Goal: Information Seeking & Learning: Check status

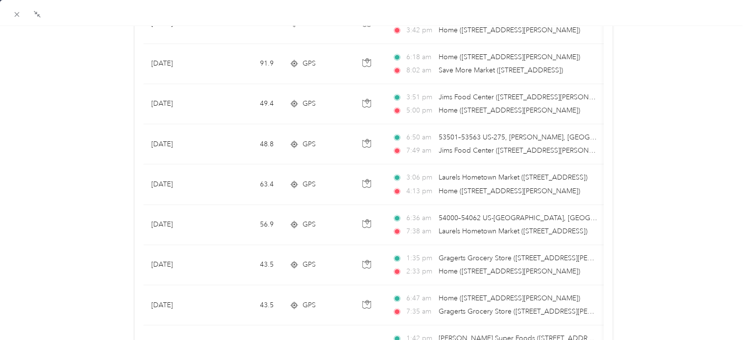
scroll to position [196, 0]
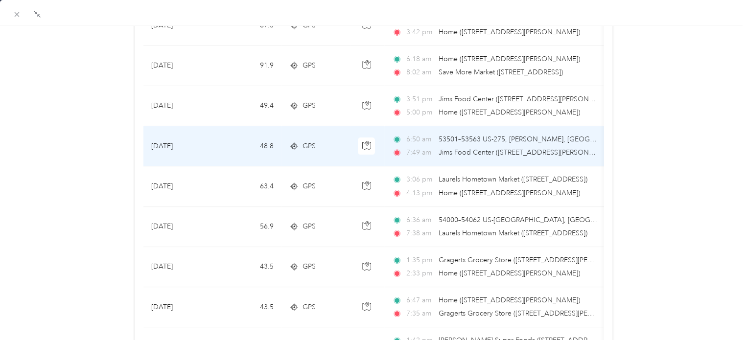
click at [465, 137] on span "53501–53563 US-275, [PERSON_NAME], [GEOGRAPHIC_DATA]" at bounding box center [538, 139] width 199 height 8
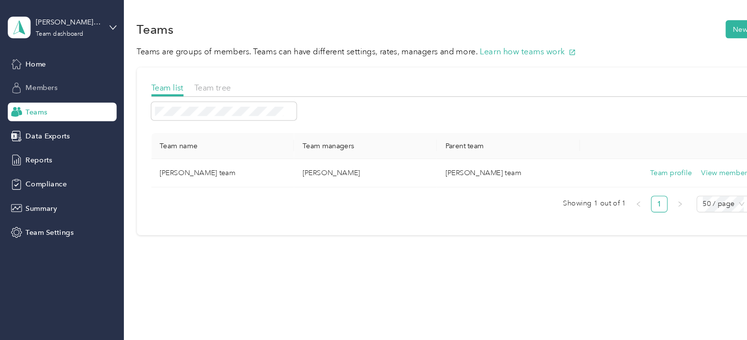
click at [50, 84] on span "Members" at bounding box center [39, 83] width 30 height 10
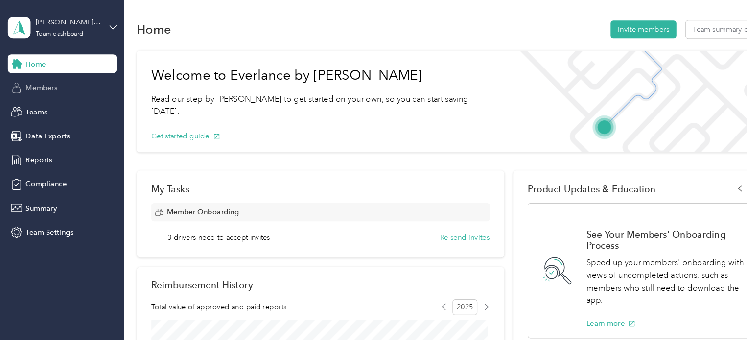
click at [55, 86] on div "Members" at bounding box center [58, 83] width 103 height 18
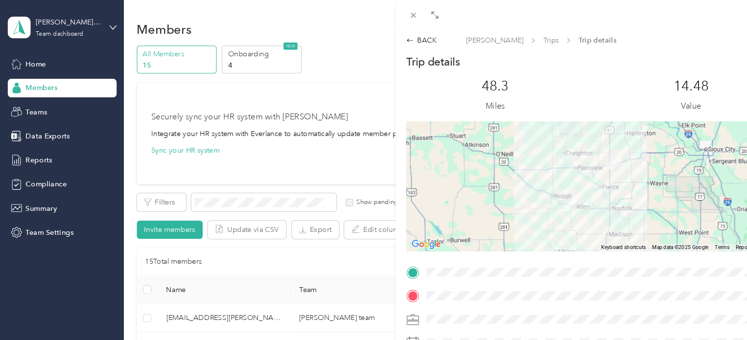
click at [28, 99] on div "BACK [PERSON_NAME] Trips Trip details Trip details This trip cannot be edited b…" at bounding box center [373, 170] width 747 height 340
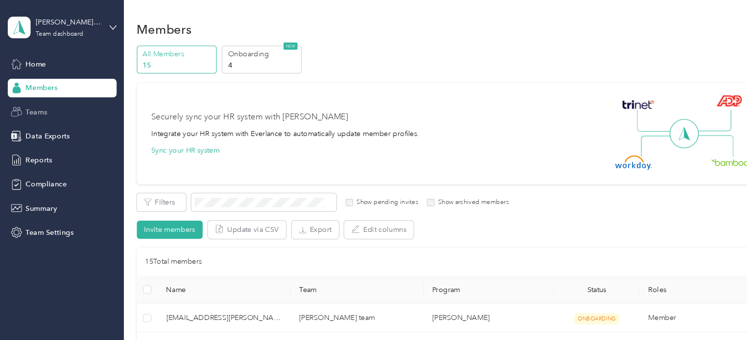
click at [29, 107] on span "Teams" at bounding box center [34, 106] width 20 height 10
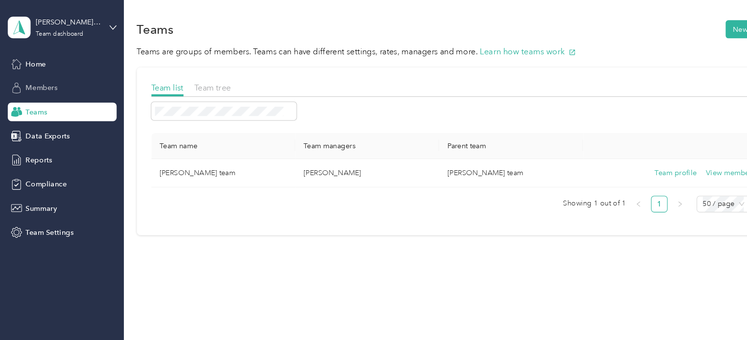
click at [44, 82] on span "Members" at bounding box center [39, 83] width 30 height 10
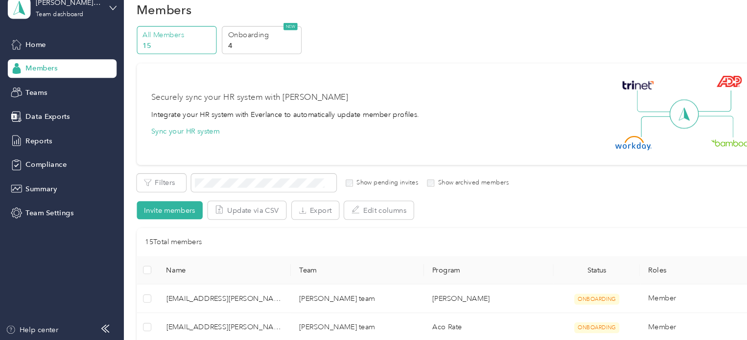
click at [642, 210] on div "Filters Show pending invites Show archived members Invite members Update via CS…" at bounding box center [429, 204] width 601 height 43
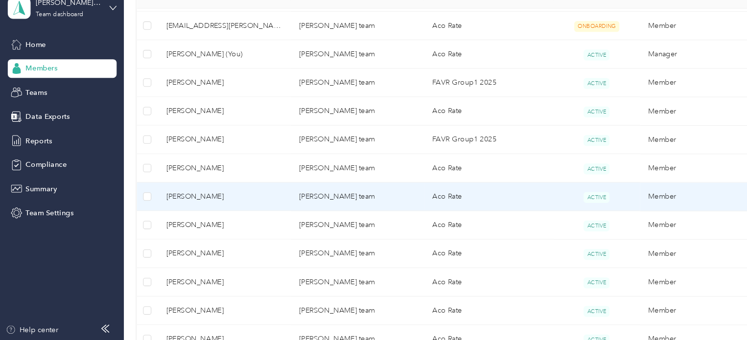
scroll to position [313, 0]
click at [171, 200] on span "[PERSON_NAME]" at bounding box center [212, 202] width 110 height 11
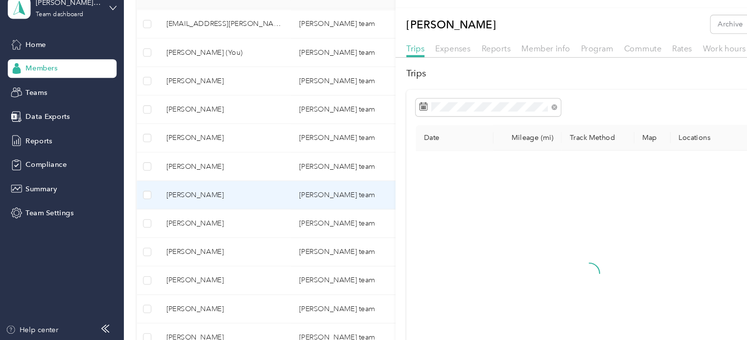
click at [404, 82] on h2 "Trips" at bounding box center [560, 87] width 353 height 13
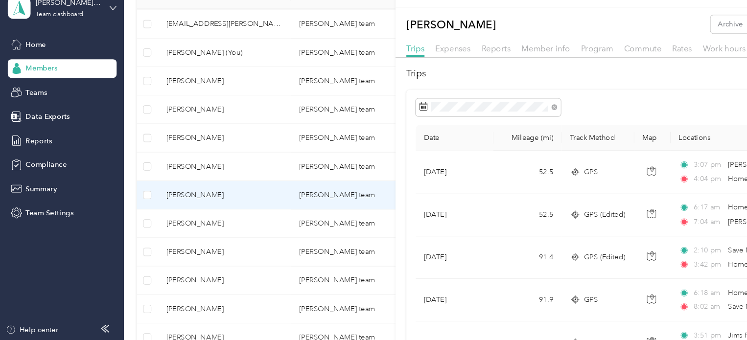
drag, startPoint x: 438, startPoint y: 99, endPoint x: 532, endPoint y: 118, distance: 95.4
click at [532, 118] on div at bounding box center [561, 120] width 336 height 17
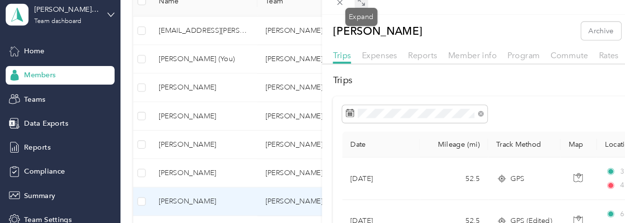
click at [342, 13] on icon at bounding box center [341, 14] width 8 height 8
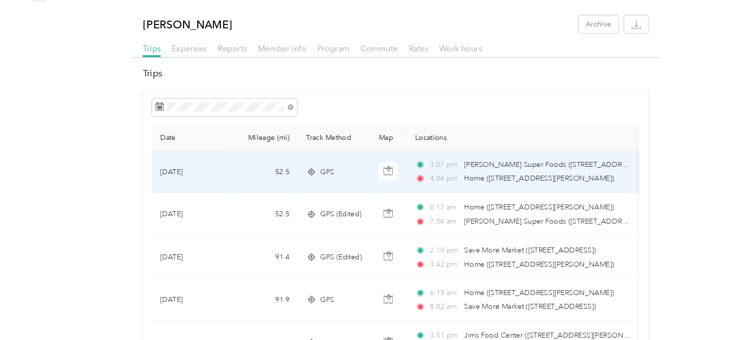
click at [445, 175] on span "[PERSON_NAME] Super Foods ([STREET_ADDRESS][PERSON_NAME])" at bounding box center [548, 174] width 219 height 8
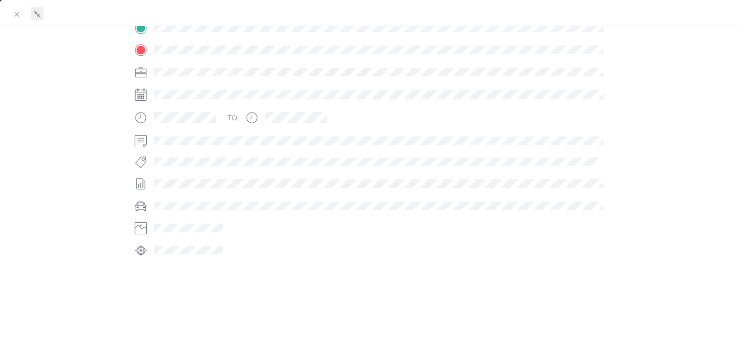
scroll to position [241, 0]
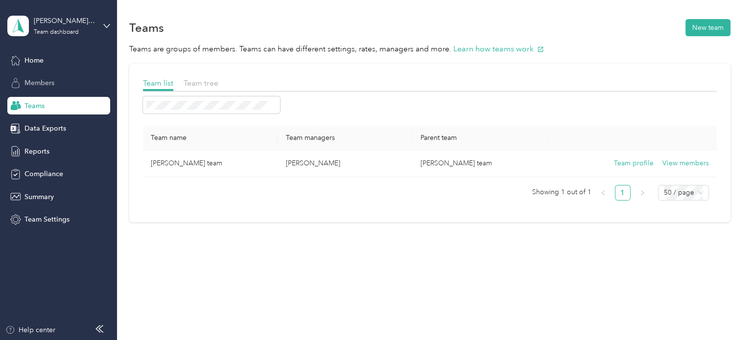
click at [46, 89] on div "Members" at bounding box center [58, 83] width 103 height 18
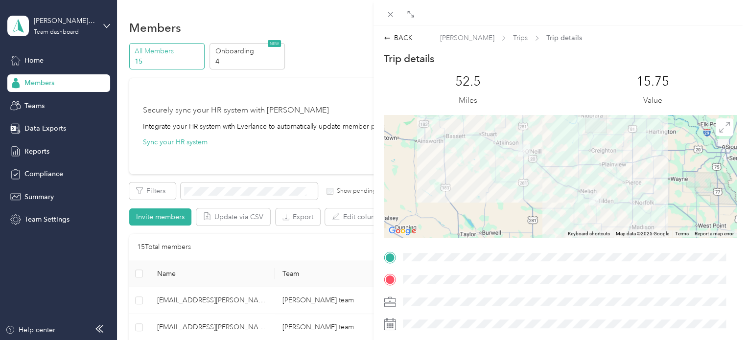
click at [47, 103] on div "BACK [PERSON_NAME] Trips Trip details Trip details This trip cannot be edited b…" at bounding box center [373, 170] width 747 height 340
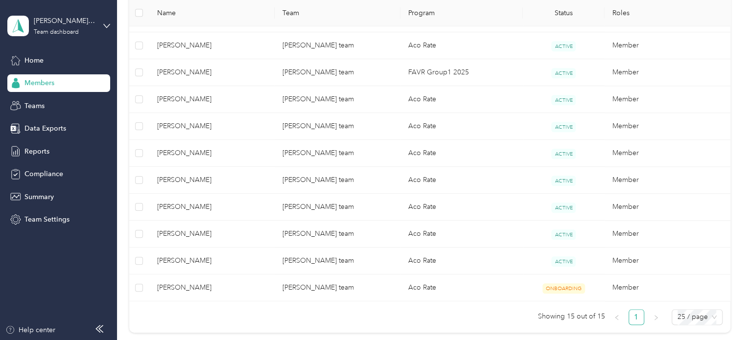
scroll to position [388, 0]
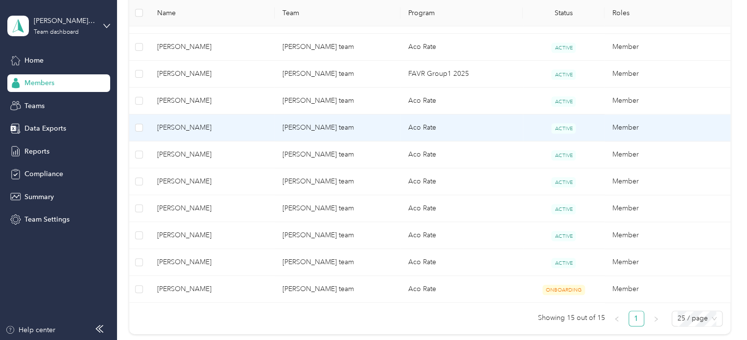
click at [200, 123] on span "[PERSON_NAME]" at bounding box center [212, 127] width 110 height 11
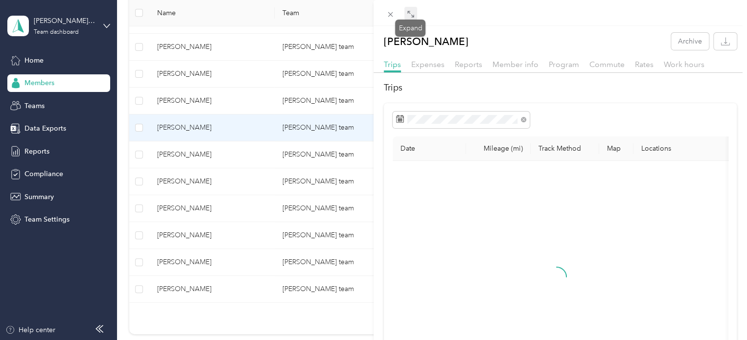
click at [410, 15] on icon at bounding box center [411, 14] width 8 height 8
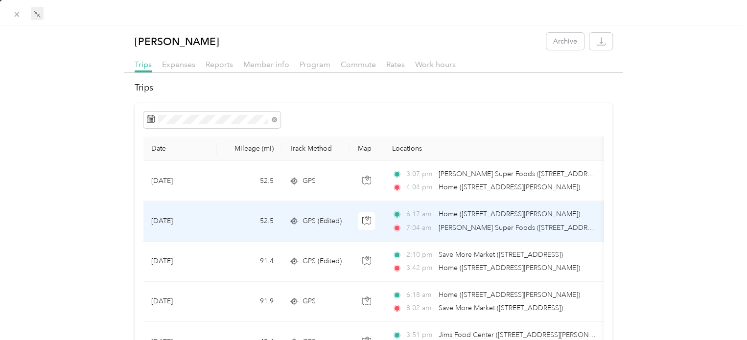
click at [325, 219] on span "GPS (Edited)" at bounding box center [322, 221] width 39 height 11
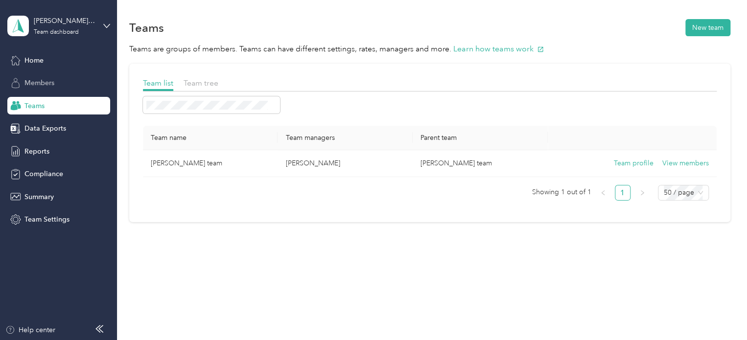
click at [59, 85] on div "Members" at bounding box center [58, 83] width 103 height 18
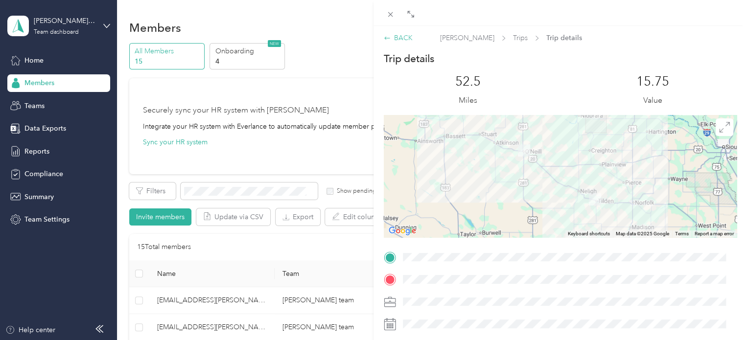
click at [389, 41] on div "BACK" at bounding box center [398, 38] width 29 height 10
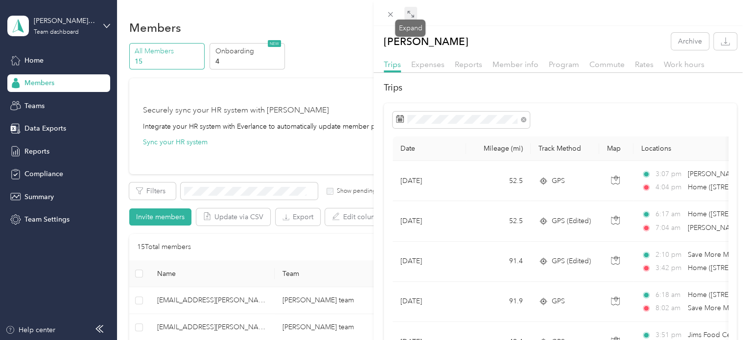
click at [413, 14] on icon at bounding box center [411, 14] width 8 height 8
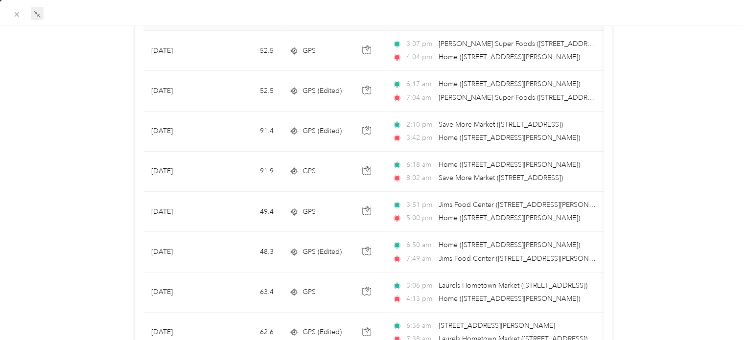
scroll to position [144, 0]
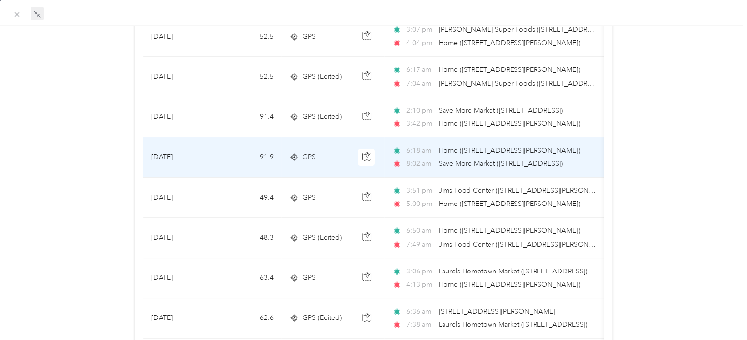
click at [307, 156] on span "GPS" at bounding box center [309, 157] width 13 height 11
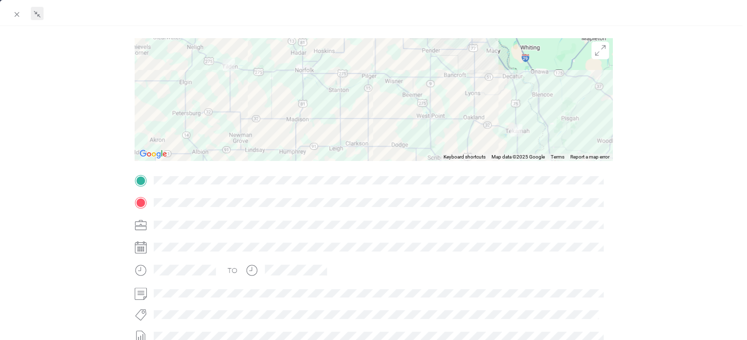
scroll to position [75, 0]
click at [22, 15] on span at bounding box center [17, 14] width 14 height 14
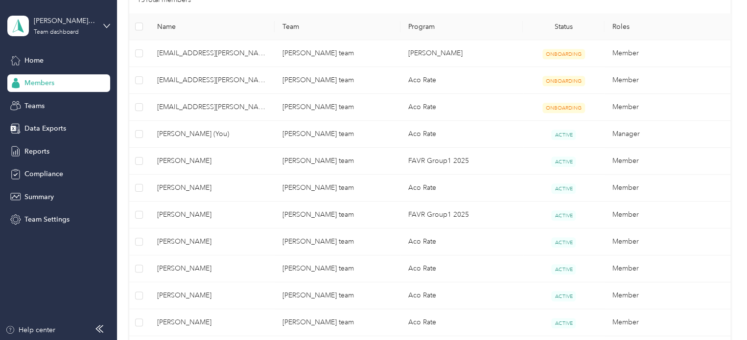
scroll to position [250, 0]
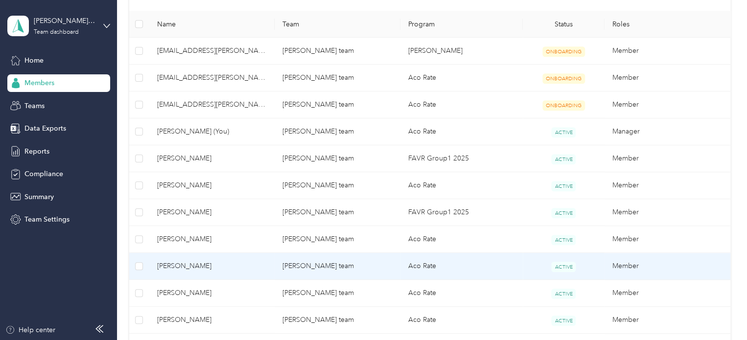
click at [176, 265] on span "[PERSON_NAME]" at bounding box center [212, 266] width 110 height 11
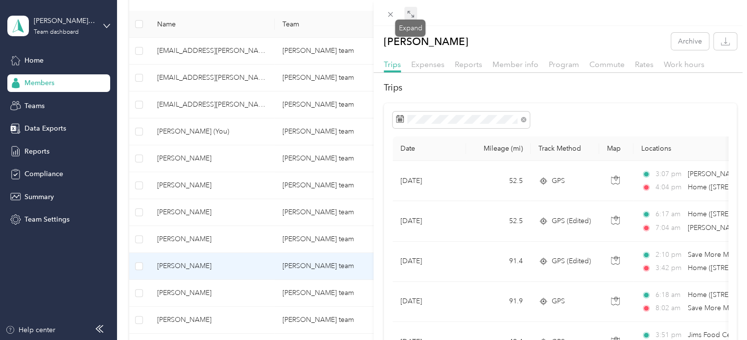
click at [408, 13] on icon at bounding box center [411, 14] width 8 height 8
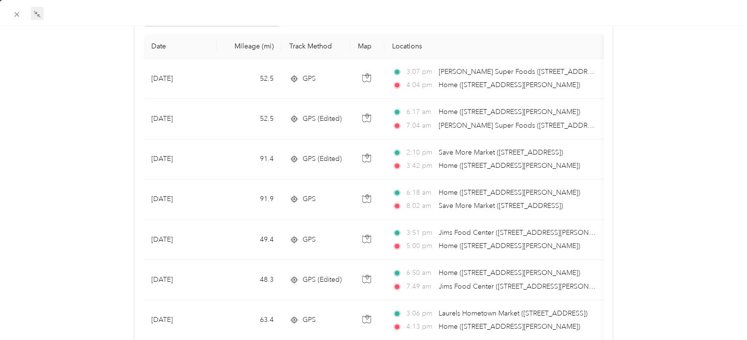
scroll to position [104, 0]
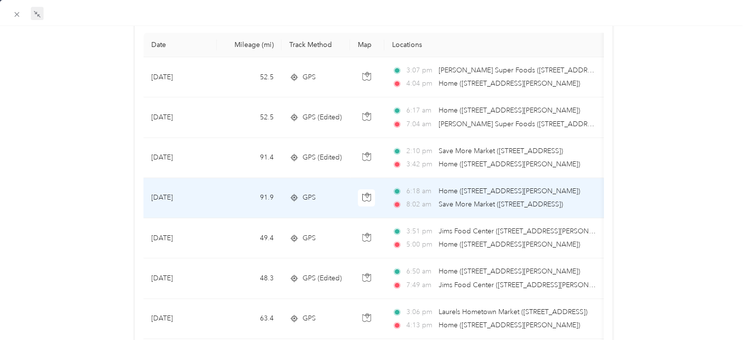
click at [303, 199] on span "GPS" at bounding box center [309, 197] width 13 height 11
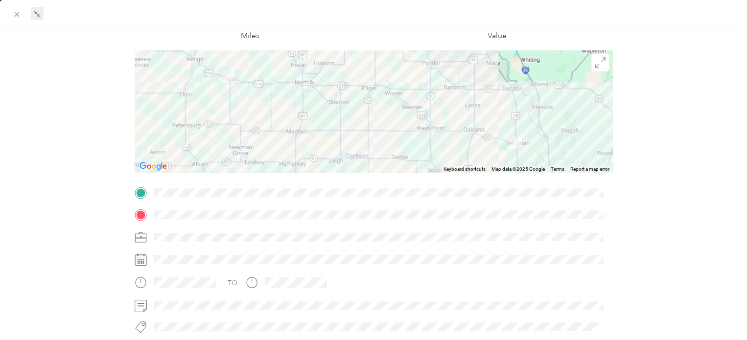
scroll to position [63, 0]
click at [17, 15] on icon at bounding box center [17, 14] width 8 height 8
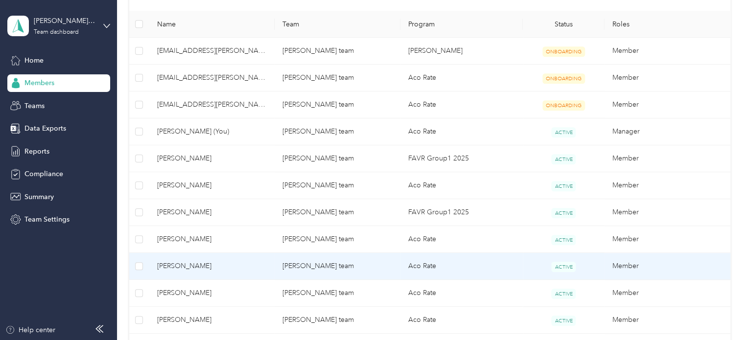
click at [173, 263] on span "[PERSON_NAME]" at bounding box center [212, 266] width 110 height 11
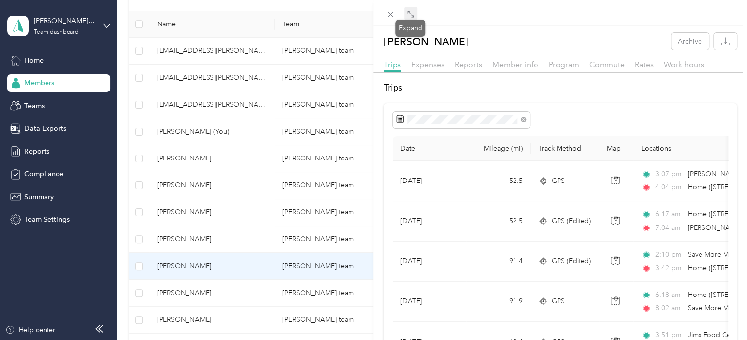
click at [411, 13] on icon at bounding box center [411, 14] width 8 height 8
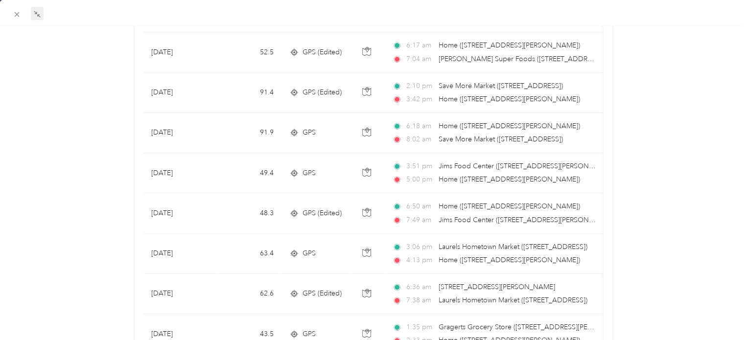
scroll to position [198, 0]
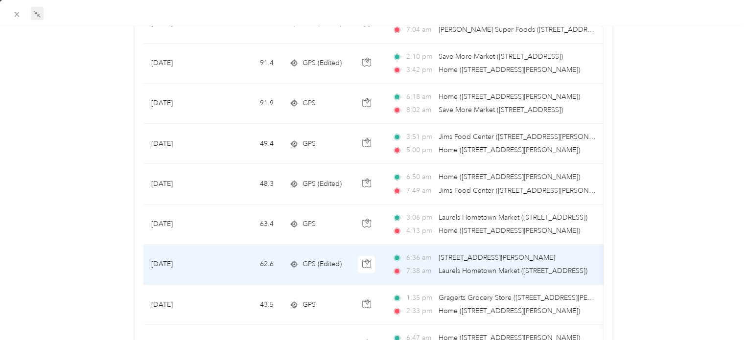
click at [312, 265] on span "GPS (Edited)" at bounding box center [322, 264] width 39 height 11
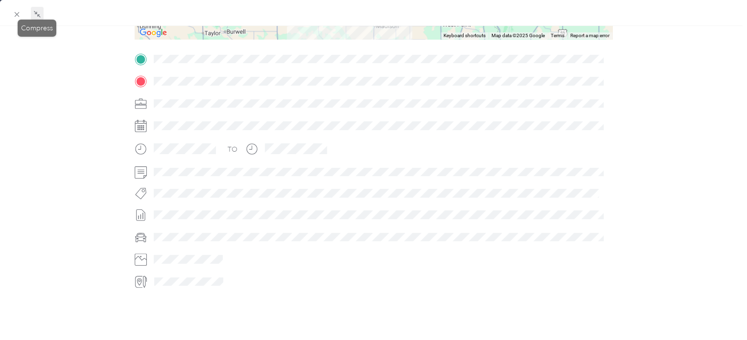
click at [36, 15] on icon at bounding box center [37, 14] width 8 height 8
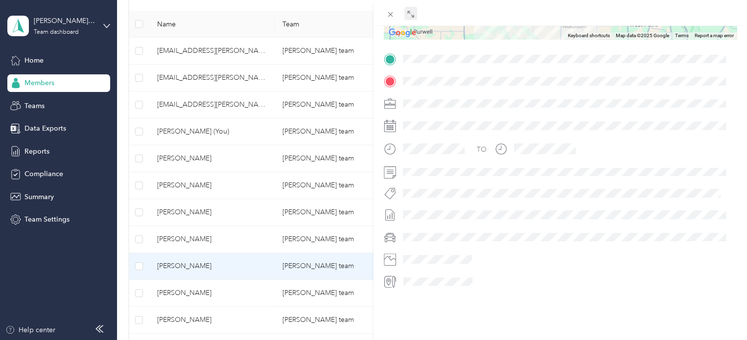
click at [411, 13] on icon at bounding box center [411, 14] width 8 height 8
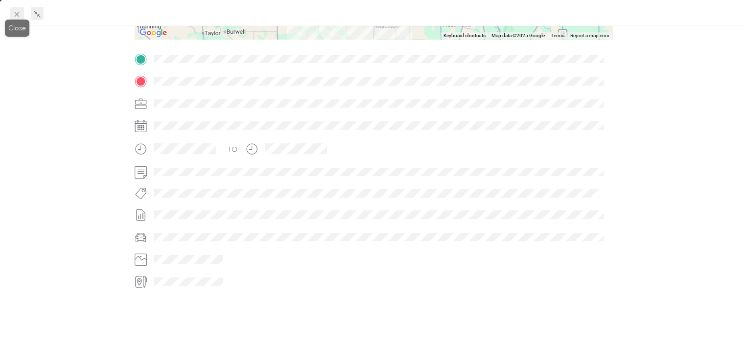
click at [18, 16] on icon at bounding box center [17, 14] width 5 height 5
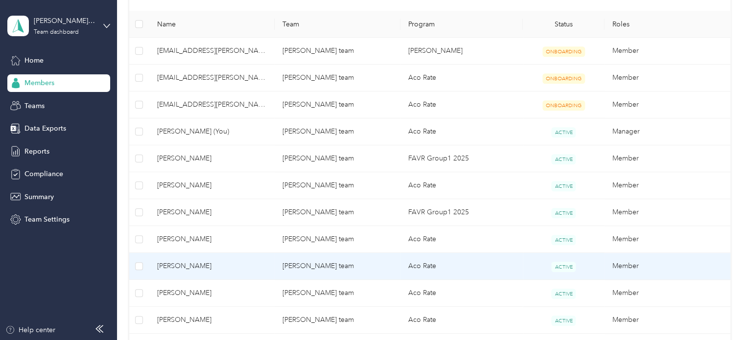
click at [178, 264] on span "[PERSON_NAME]" at bounding box center [212, 266] width 110 height 11
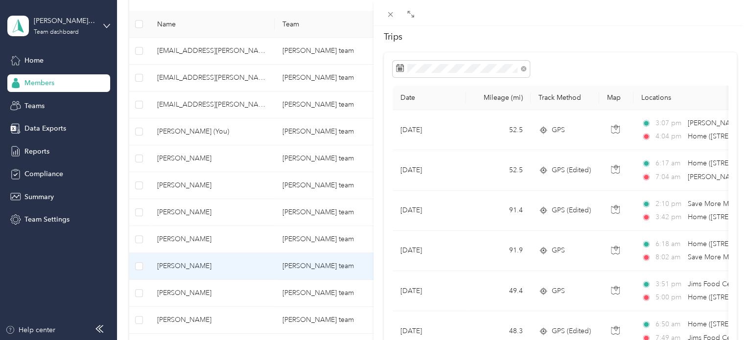
scroll to position [71, 0]
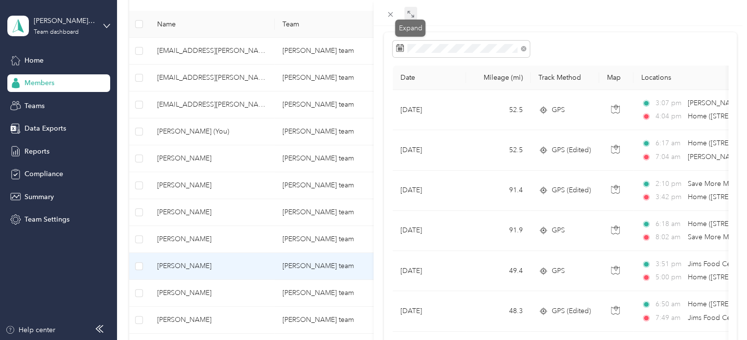
click at [411, 13] on icon at bounding box center [411, 14] width 8 height 8
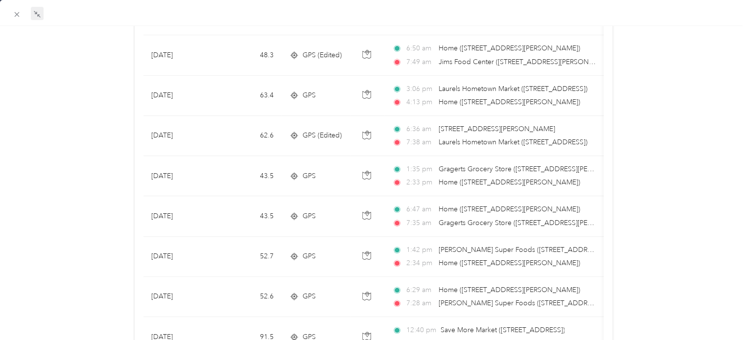
scroll to position [324, 0]
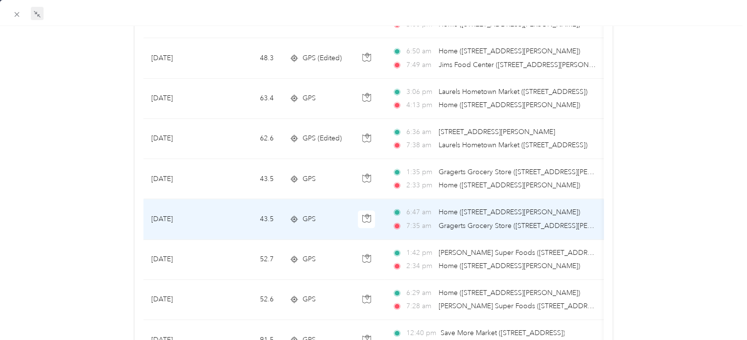
click at [308, 214] on span "GPS" at bounding box center [309, 219] width 13 height 11
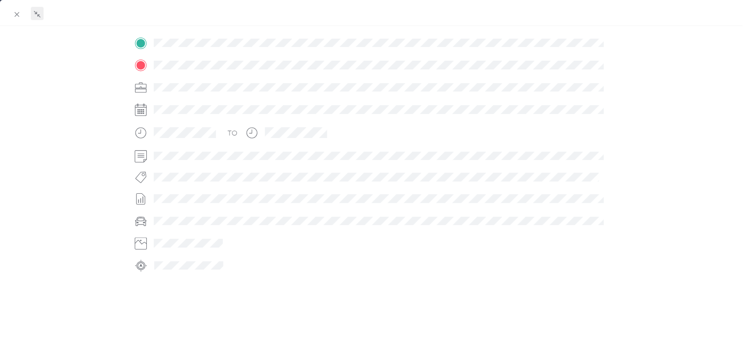
scroll to position [241, 0]
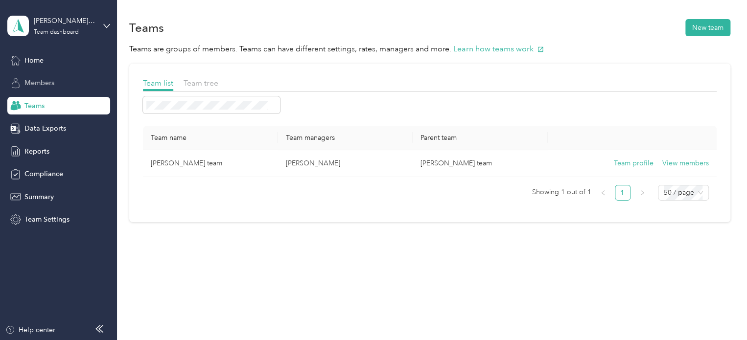
click at [51, 80] on span "Members" at bounding box center [39, 83] width 30 height 10
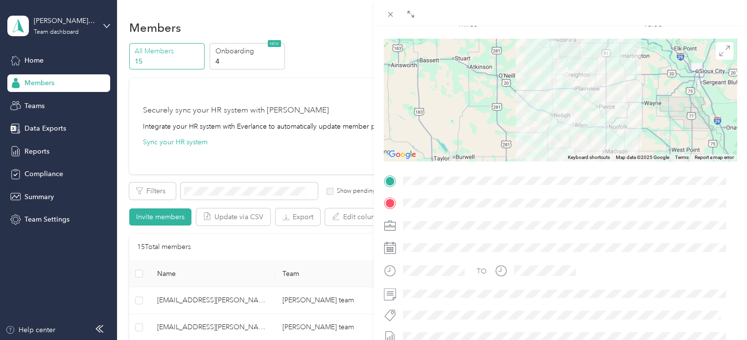
scroll to position [80, 0]
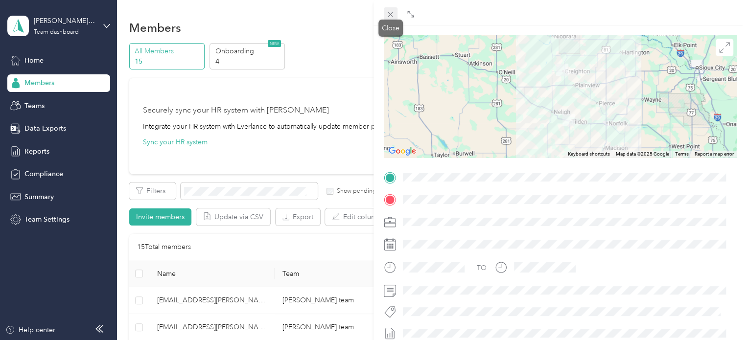
click at [393, 11] on icon at bounding box center [390, 14] width 8 height 8
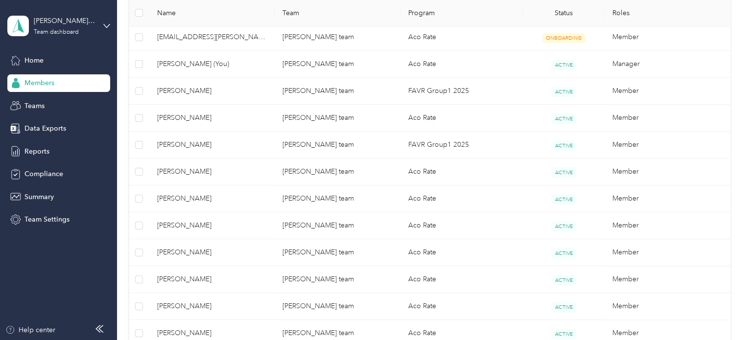
scroll to position [314, 0]
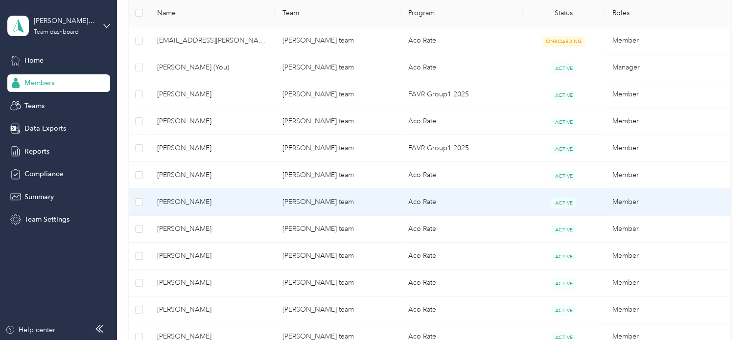
click at [190, 205] on span "[PERSON_NAME]" at bounding box center [212, 202] width 110 height 11
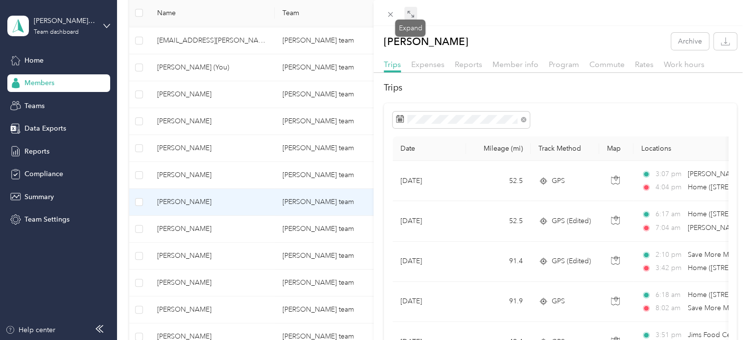
click at [410, 15] on icon at bounding box center [411, 14] width 8 height 8
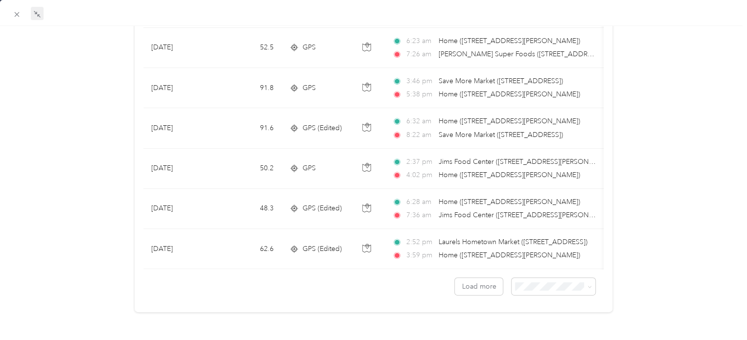
scroll to position [911, 0]
click at [584, 281] on span at bounding box center [588, 286] width 8 height 10
click at [588, 284] on icon at bounding box center [590, 286] width 4 height 4
click at [544, 328] on span "100 per load" at bounding box center [532, 328] width 40 height 8
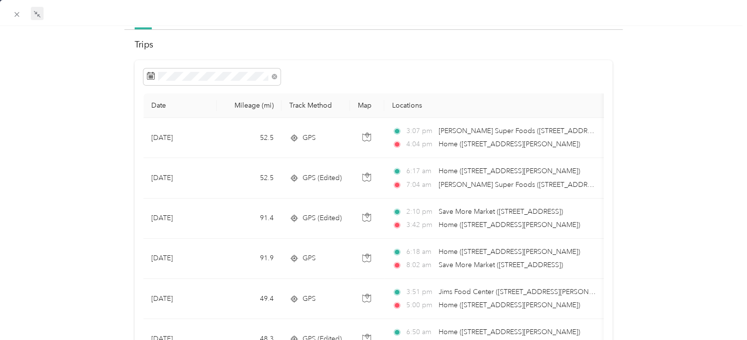
scroll to position [37, 0]
